Goal: Find specific page/section: Find specific page/section

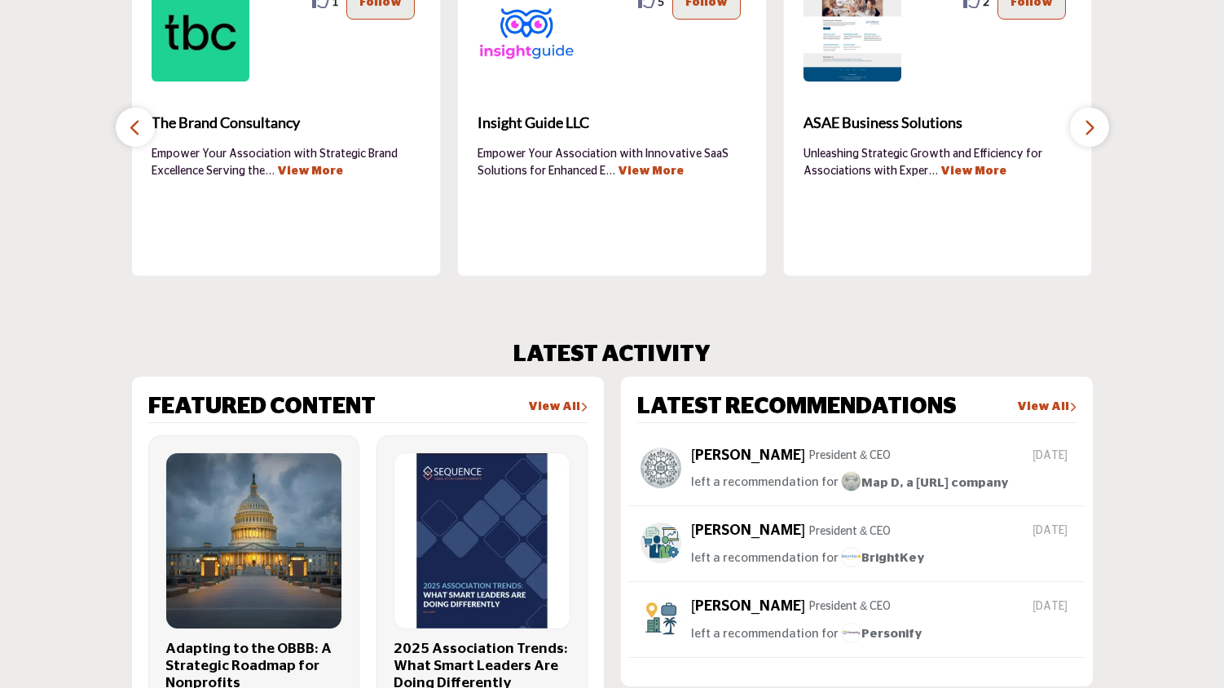
scroll to position [429, 0]
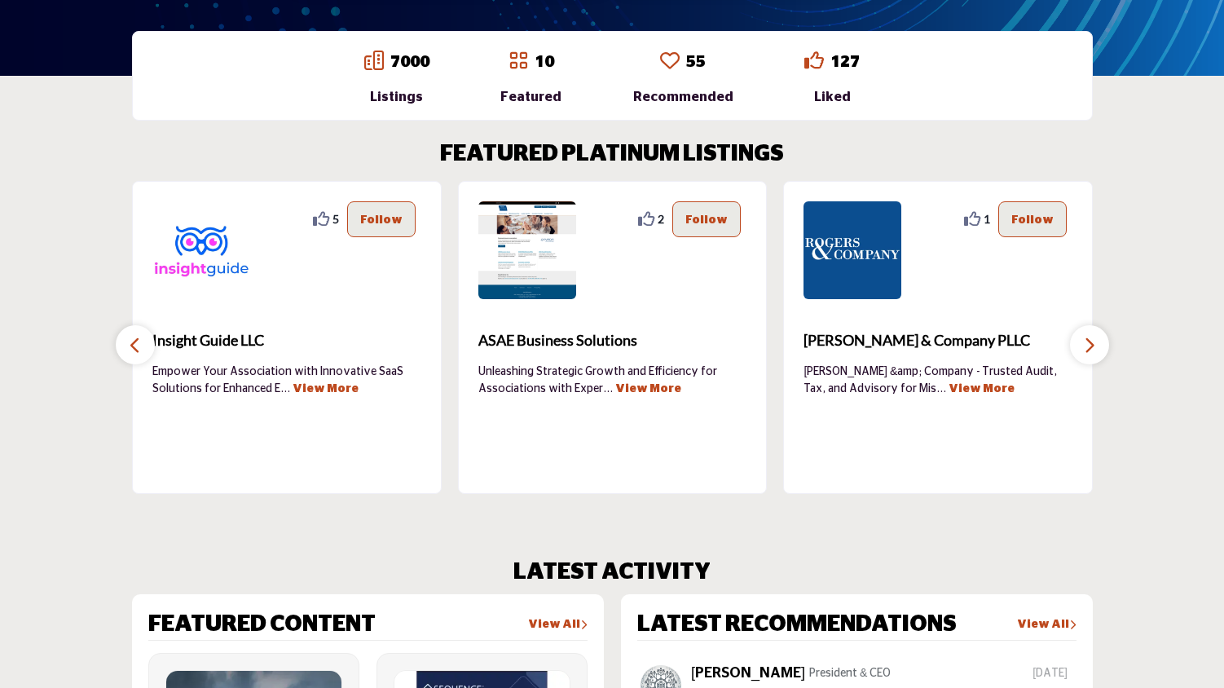
click at [1095, 344] on icon "button" at bounding box center [1089, 345] width 13 height 20
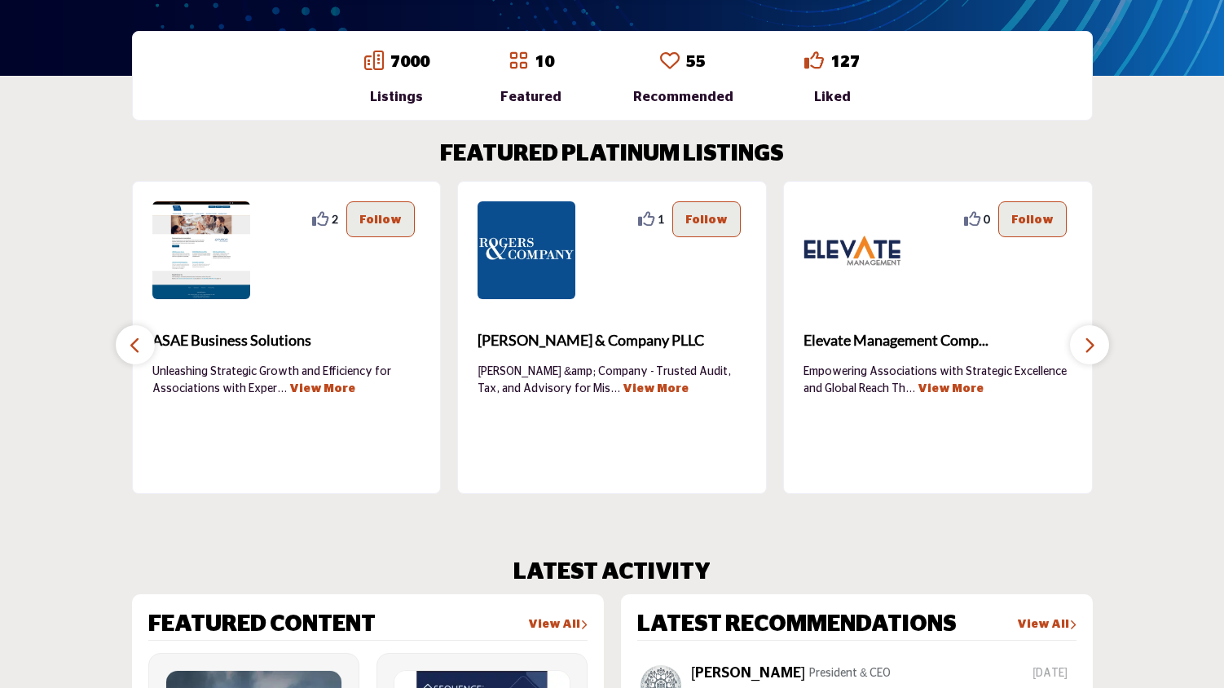
click at [1095, 344] on icon "button" at bounding box center [1089, 345] width 13 height 20
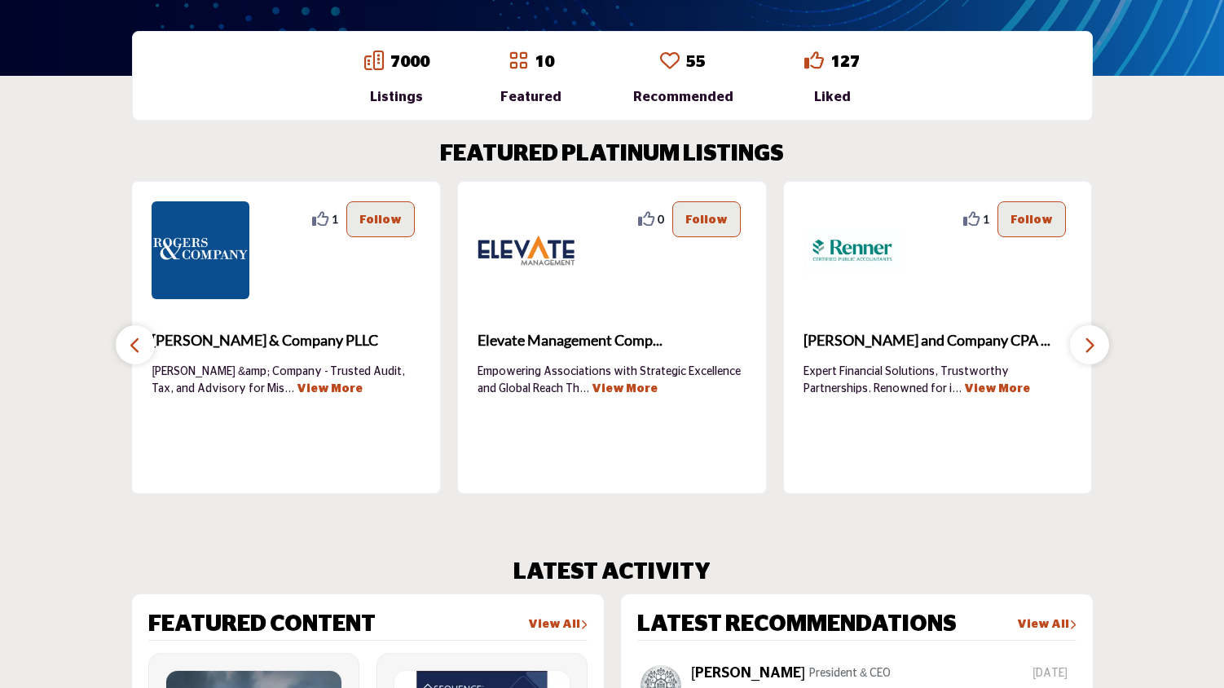
click at [1095, 344] on icon "button" at bounding box center [1089, 345] width 13 height 20
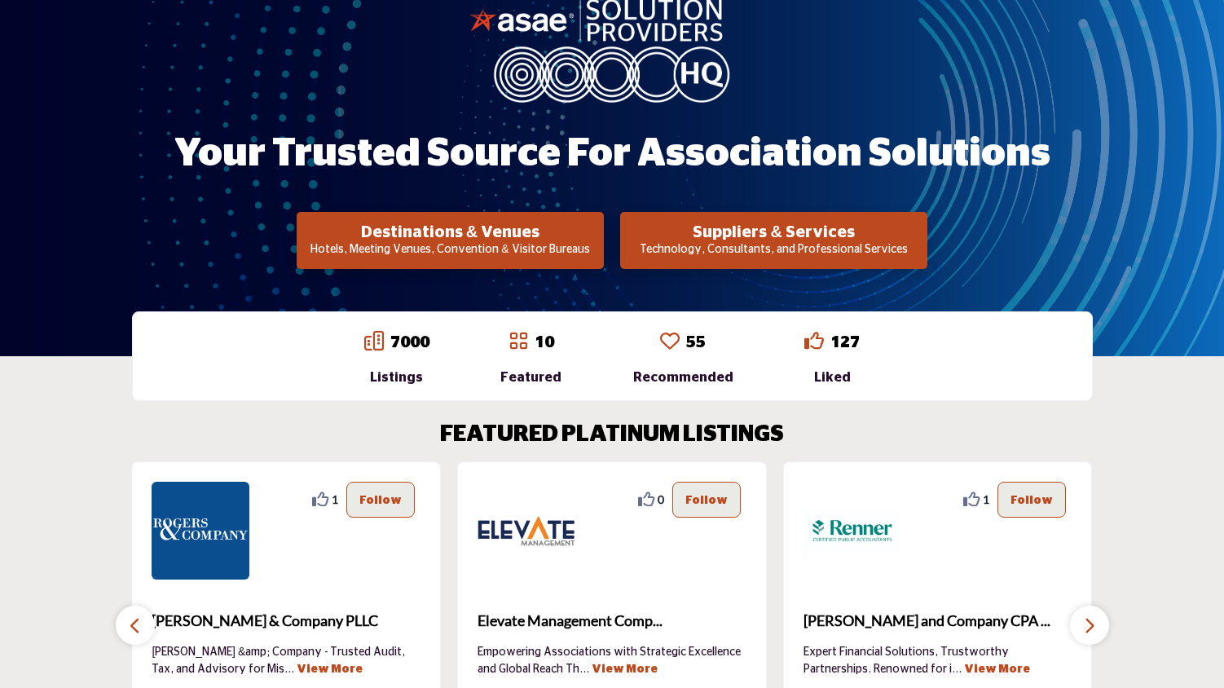
scroll to position [113, 0]
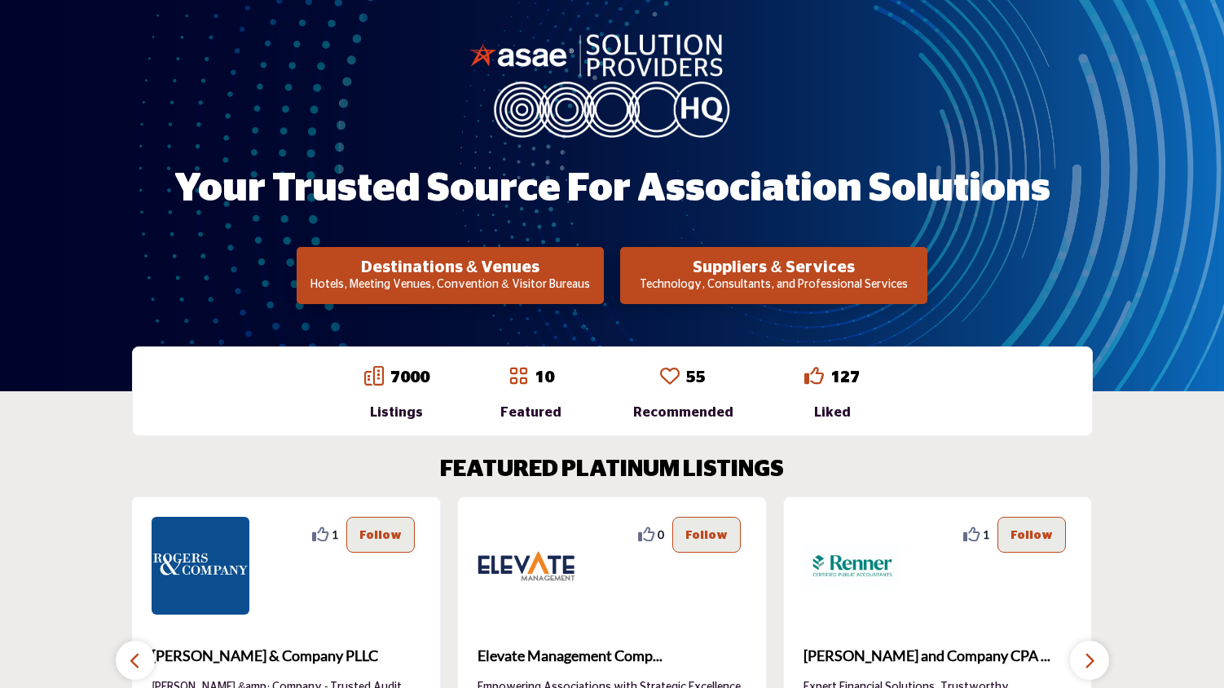
click at [528, 377] on icon at bounding box center [518, 376] width 20 height 20
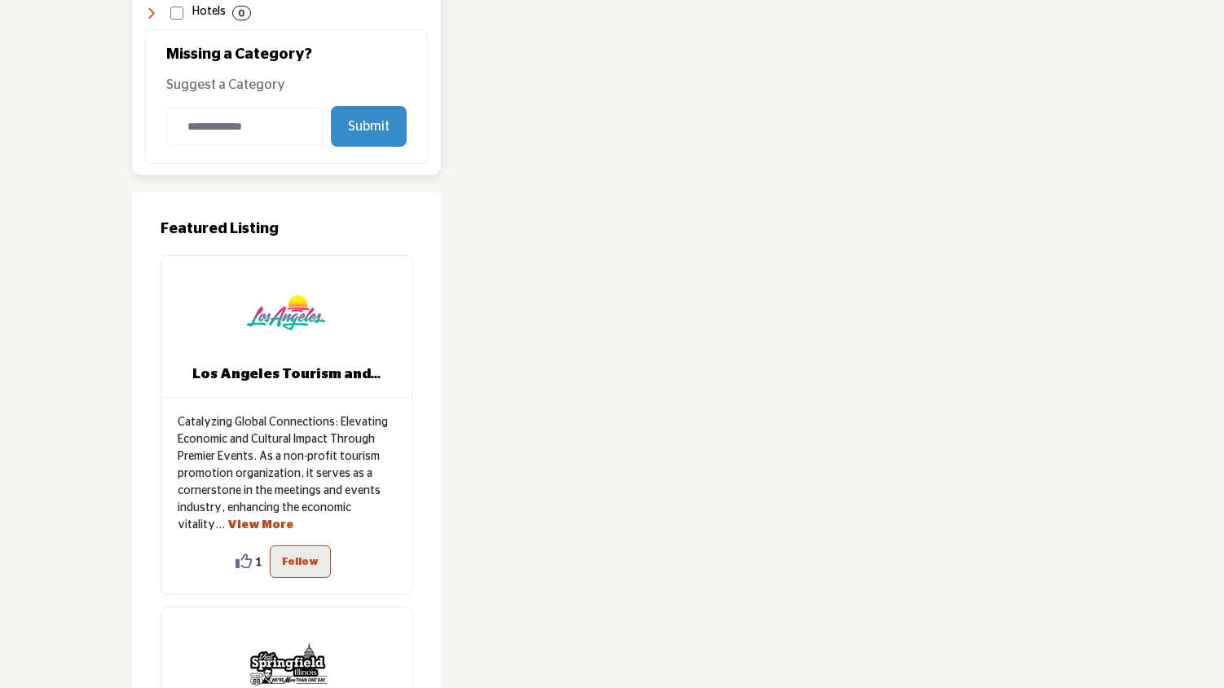
scroll to position [1289, 0]
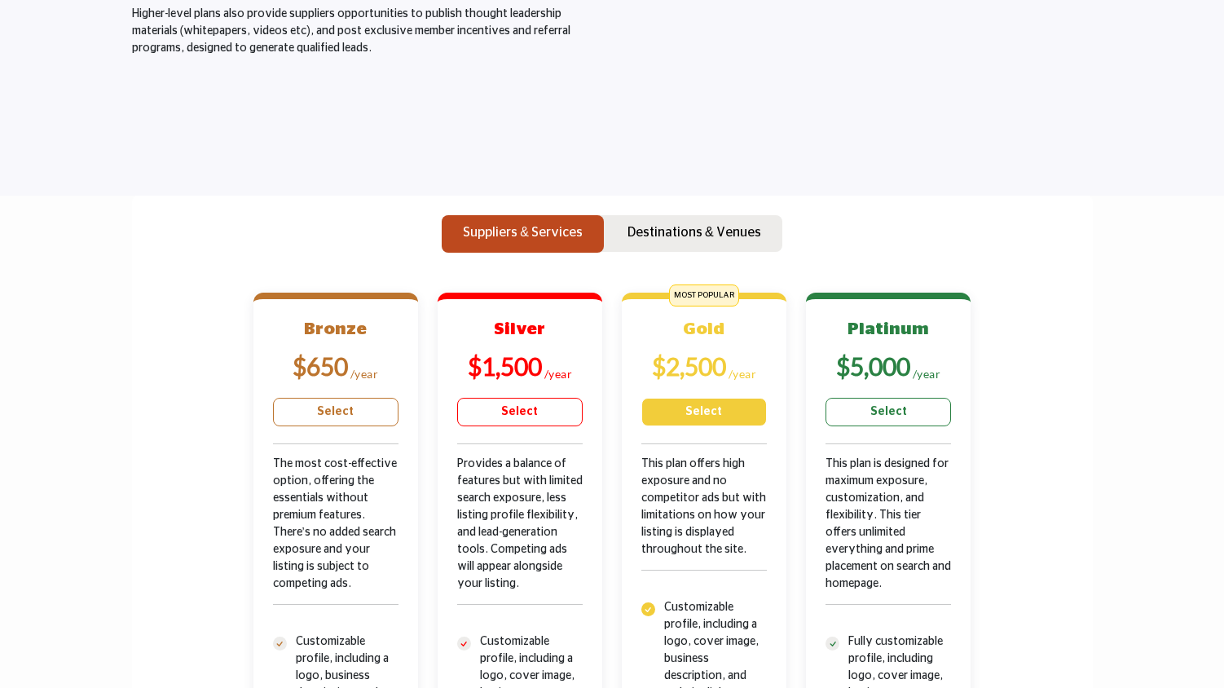
scroll to position [290, 0]
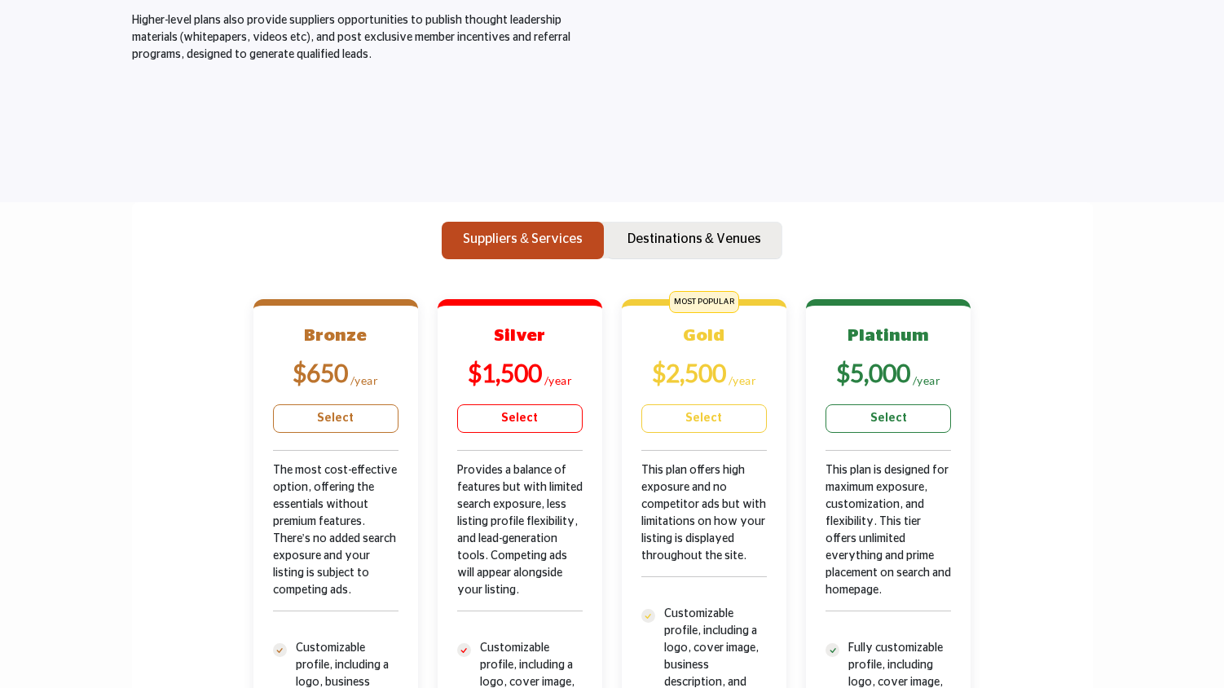
click at [667, 235] on p "Destinations & Venues" at bounding box center [694, 239] width 134 height 20
